Goal: Entertainment & Leisure: Consume media (video, audio)

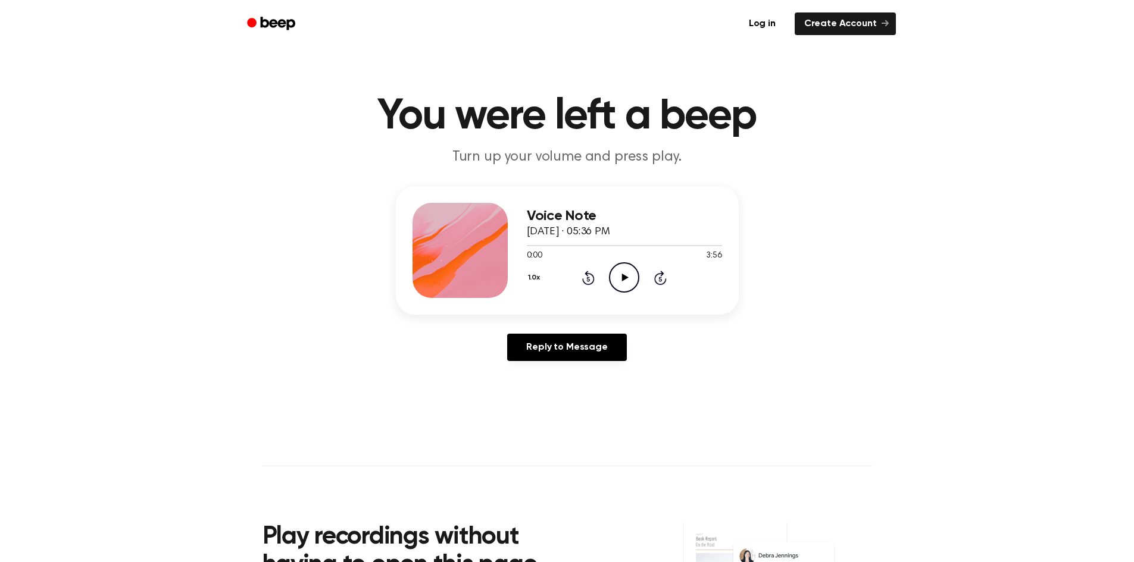
click at [626, 286] on icon "Play Audio" at bounding box center [624, 277] width 30 height 30
click at [846, 362] on div "Voice Note [DATE] · 05:36 PM 0:26 3:56 Your browser does not support the [objec…" at bounding box center [566, 278] width 1105 height 185
click at [634, 277] on icon "Pause Audio" at bounding box center [624, 277] width 30 height 30
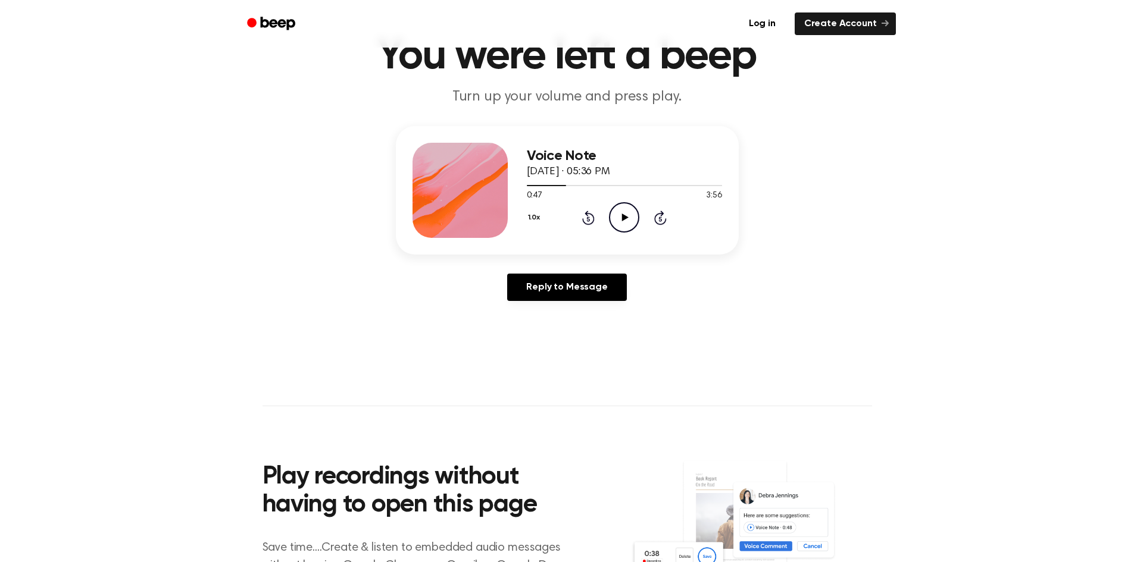
scroll to position [60, 0]
drag, startPoint x: 560, startPoint y: 185, endPoint x: 501, endPoint y: 186, distance: 59.5
click at [501, 186] on div "Voice Note [DATE] · 05:36 PM 0:47 3:56 Your browser does not support the [objec…" at bounding box center [567, 191] width 343 height 129
click at [527, 187] on div at bounding box center [624, 186] width 195 height 10
click at [624, 215] on icon "Play Audio" at bounding box center [624, 218] width 30 height 30
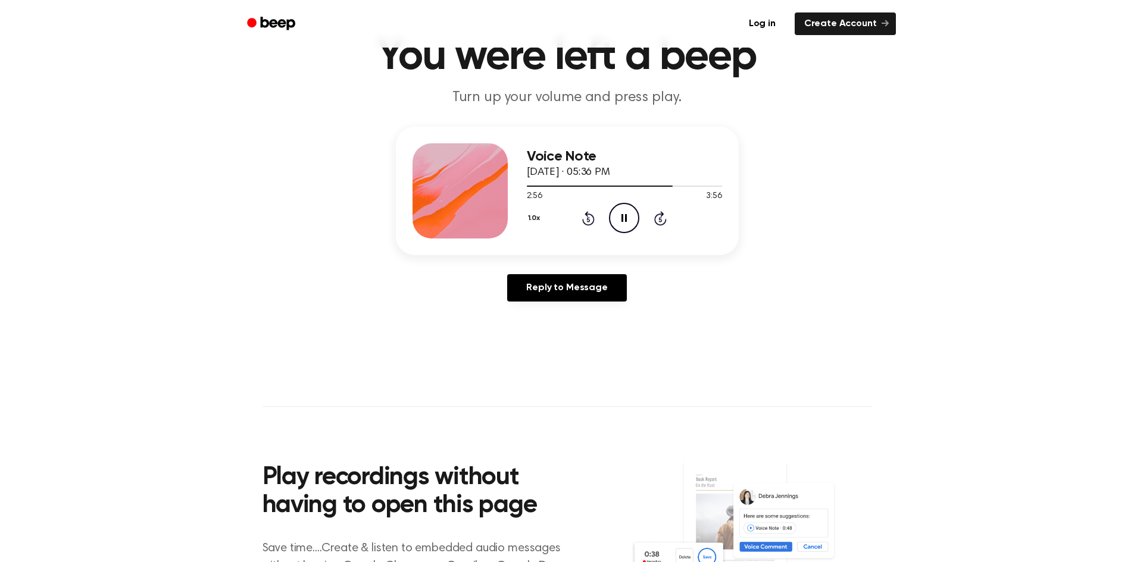
drag, startPoint x: 620, startPoint y: 223, endPoint x: 623, endPoint y: 229, distance: 7.5
click at [623, 229] on icon "Pause Audio" at bounding box center [624, 218] width 30 height 30
click at [631, 220] on icon "Play Audio" at bounding box center [624, 218] width 30 height 30
click at [661, 187] on div at bounding box center [624, 186] width 195 height 10
